Goal: Ask a question

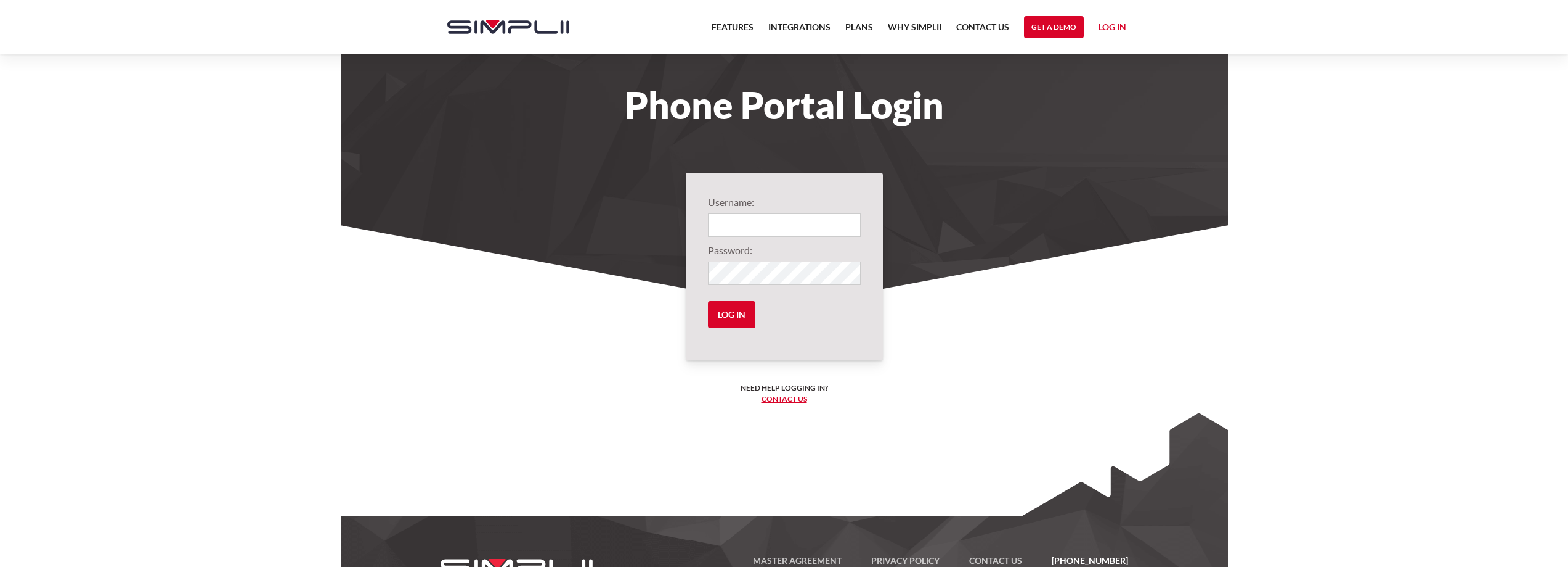
type input "1001@neckstoheaven"
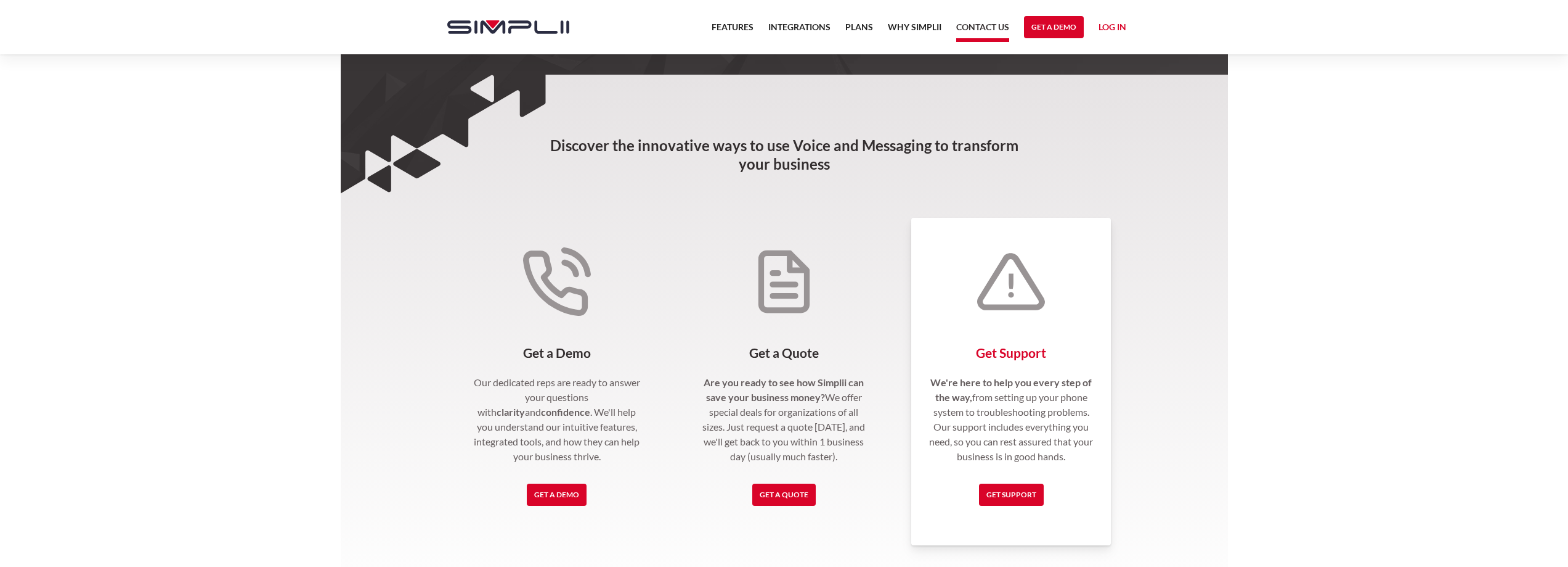
scroll to position [247, 0]
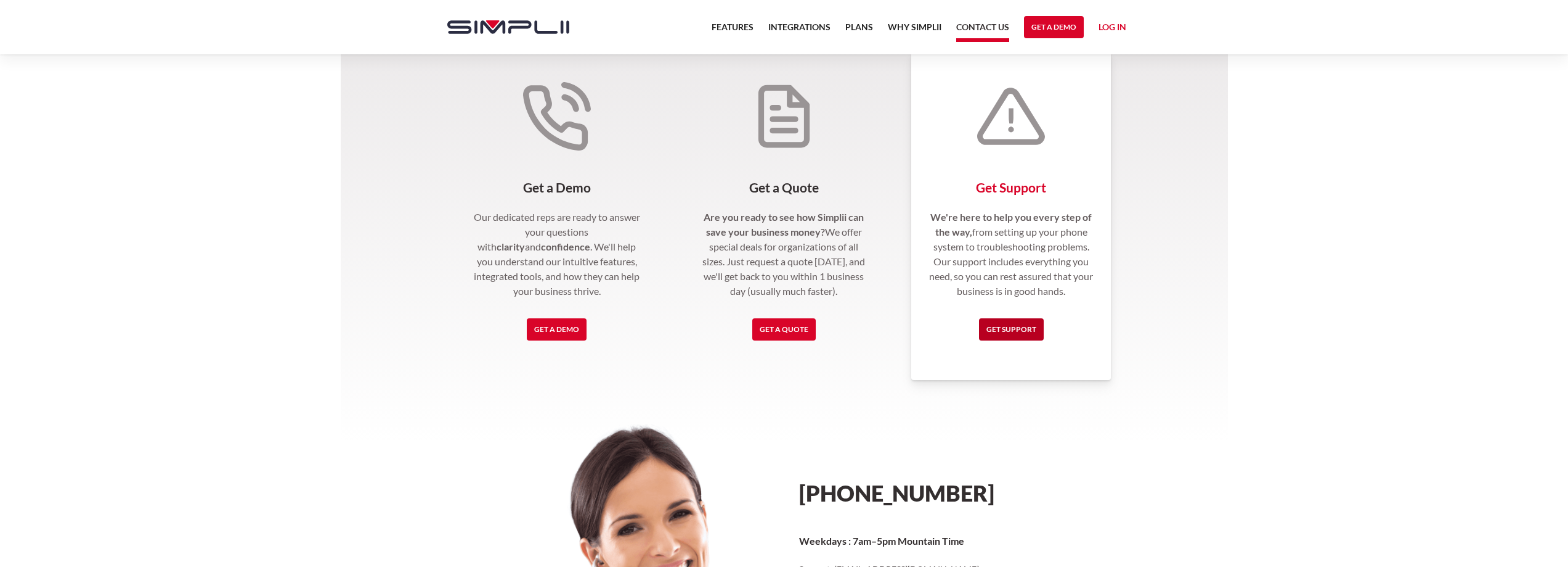
click at [1025, 335] on link "Get Support" at bounding box center [1011, 329] width 65 height 23
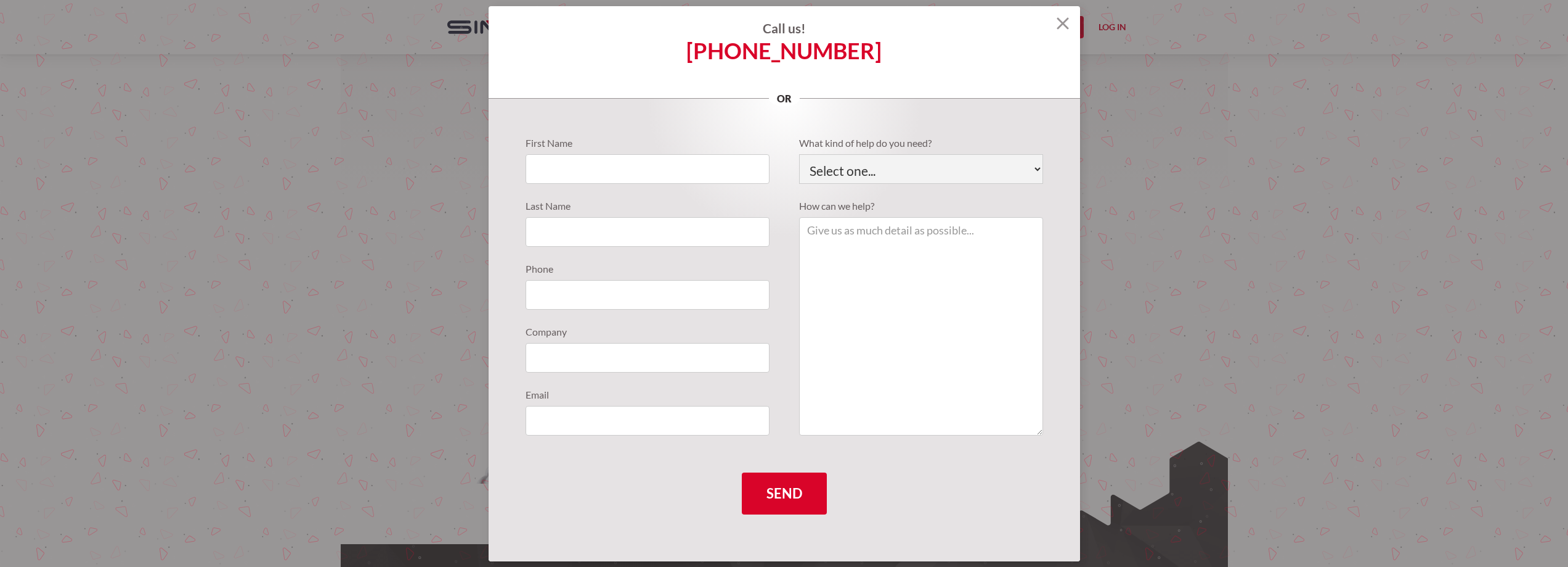
scroll to position [555, 0]
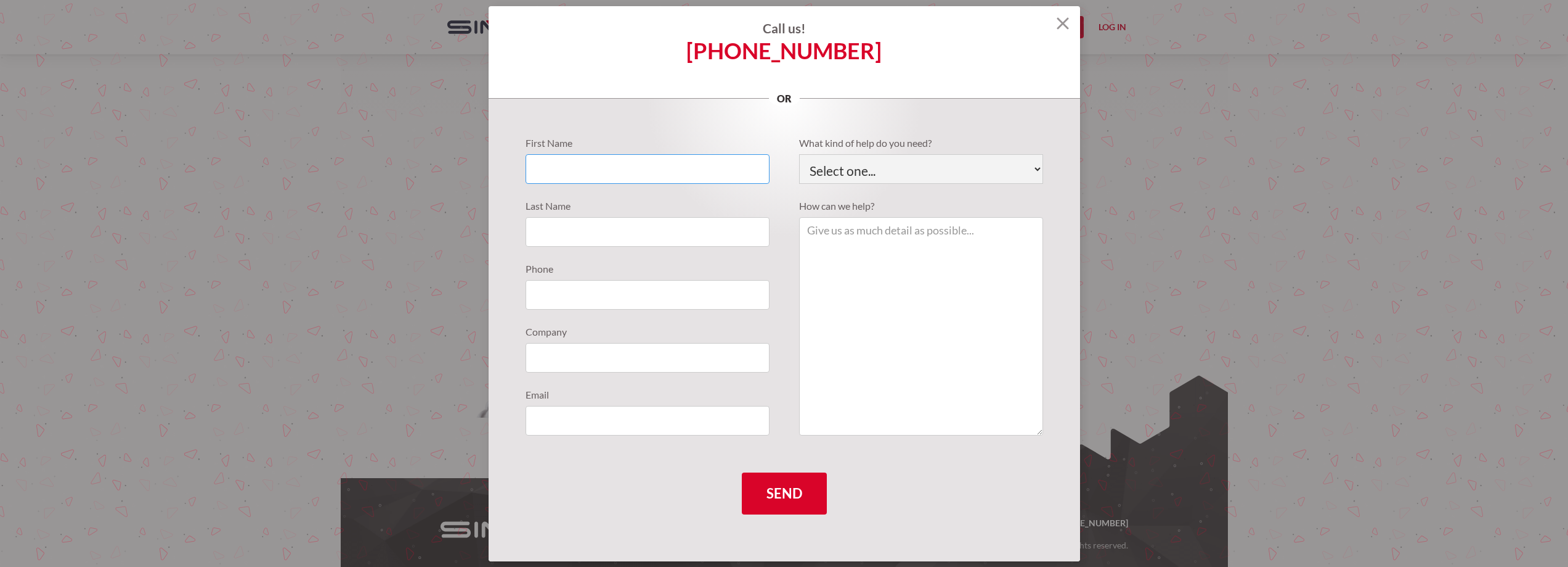
click at [641, 174] on input "Support Requests" at bounding box center [647, 169] width 244 height 30
click at [646, 112] on div "First Name Last Name Phone Company Email What kind of help do you need? Select …" at bounding box center [784, 330] width 592 height 463
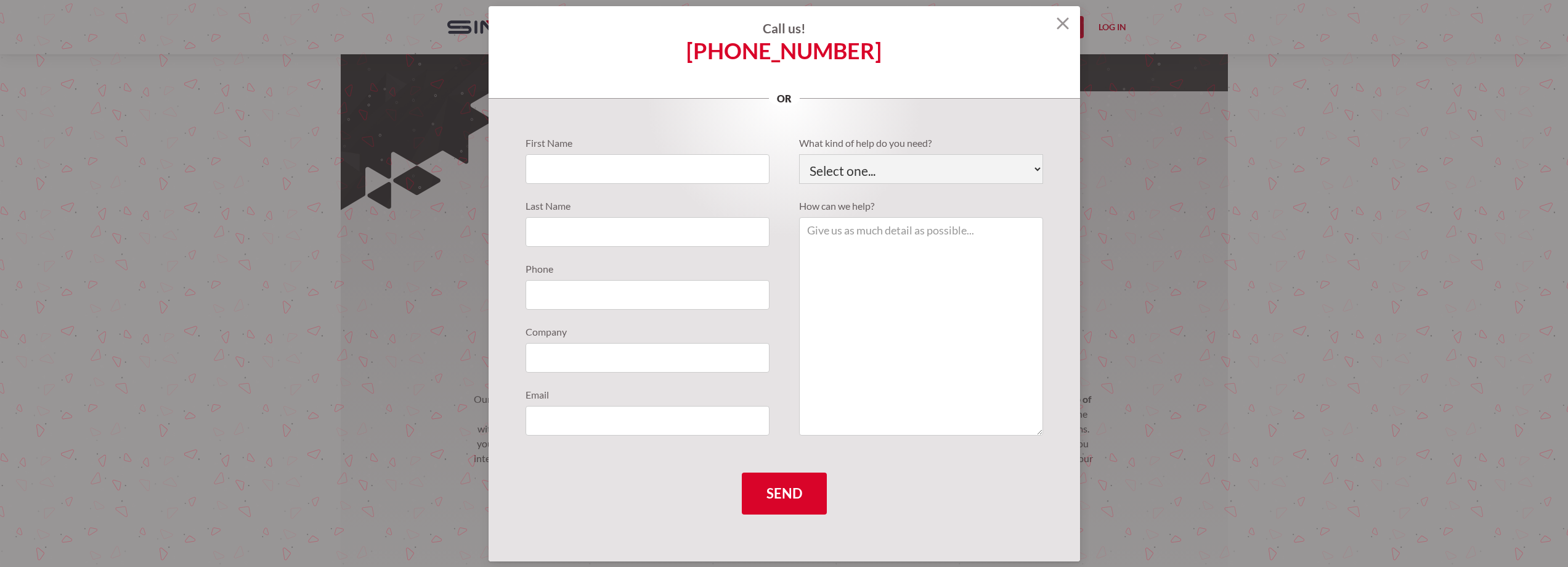
scroll to position [0, 0]
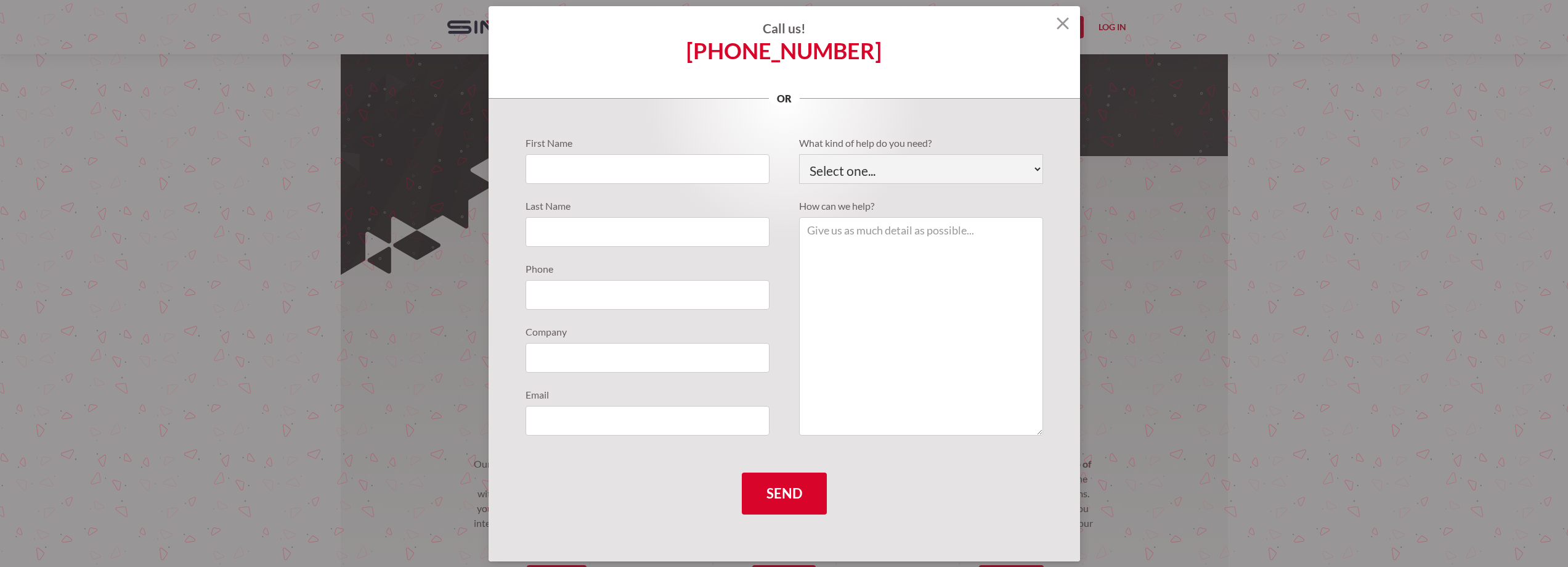
click at [1066, 21] on img at bounding box center [1063, 23] width 12 height 12
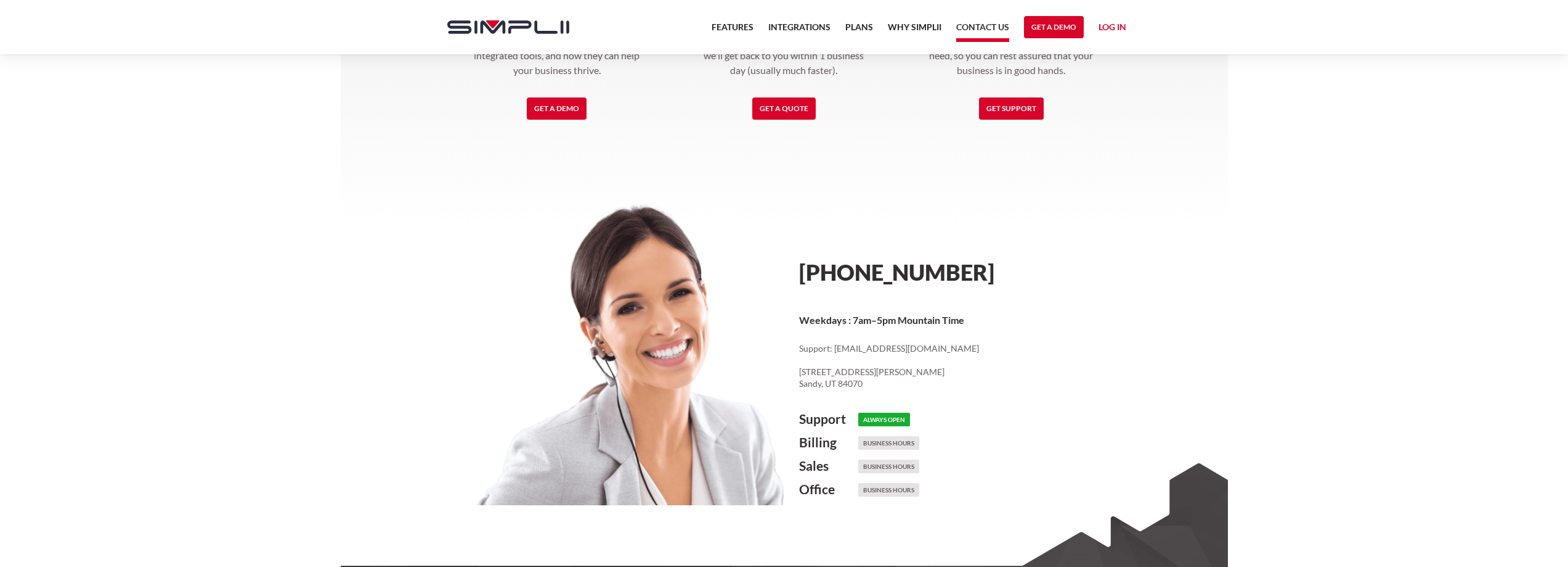
scroll to position [569, 0]
